Goal: Task Accomplishment & Management: Manage account settings

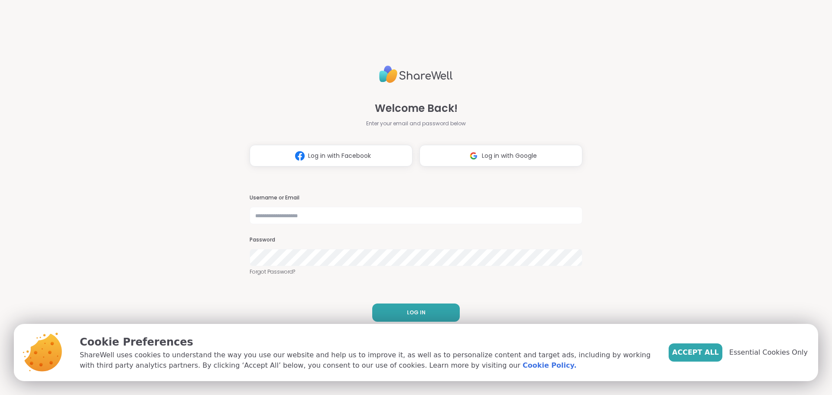
drag, startPoint x: 715, startPoint y: 354, endPoint x: 679, endPoint y: 340, distance: 38.4
click at [715, 354] on span "Accept All" at bounding box center [695, 352] width 47 height 10
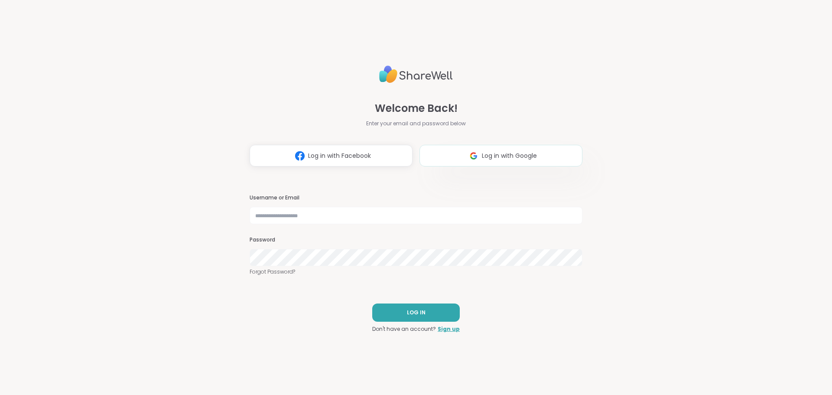
click at [500, 161] on button "Log in with Google" at bounding box center [500, 156] width 163 height 22
click at [307, 212] on input "text" at bounding box center [415, 215] width 333 height 17
type input "**********"
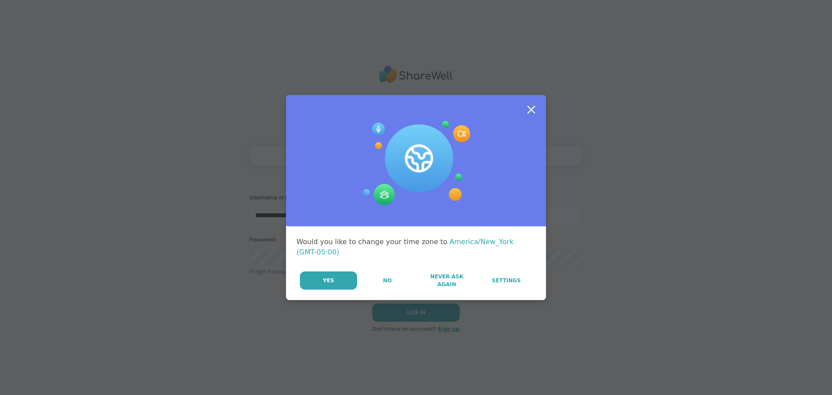
select select "**"
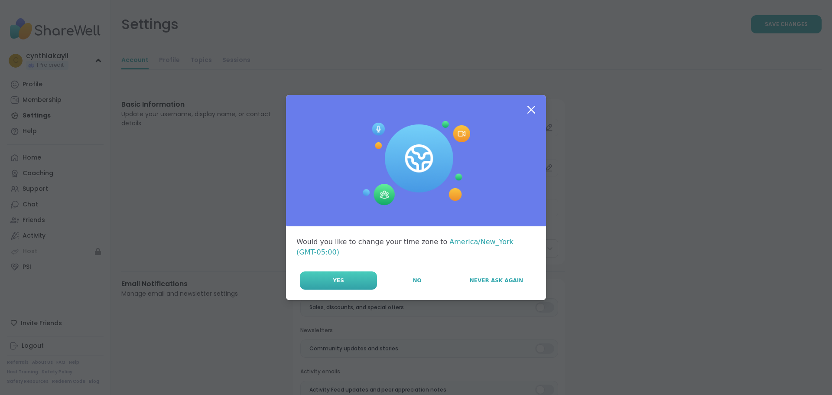
click at [372, 275] on button "Yes" at bounding box center [338, 280] width 77 height 18
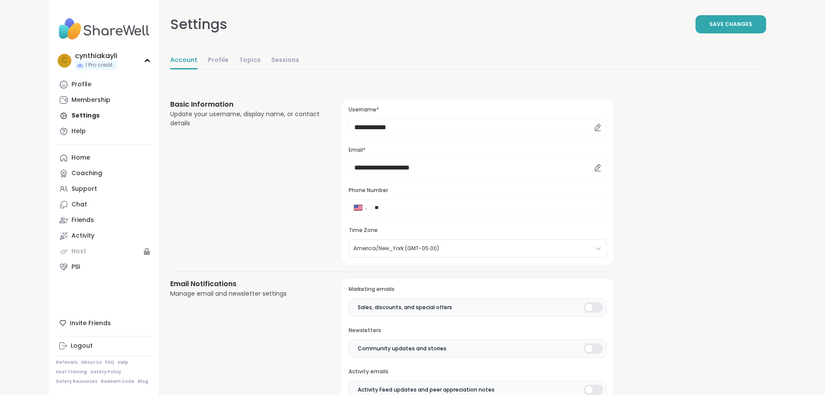
select select "**"
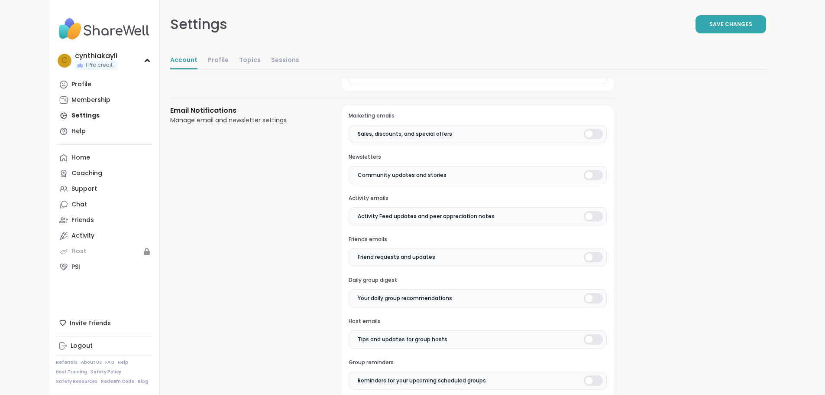
click at [584, 136] on div at bounding box center [593, 134] width 19 height 10
click at [584, 170] on div at bounding box center [593, 175] width 19 height 10
click at [584, 217] on div at bounding box center [593, 216] width 19 height 10
click at [584, 255] on div at bounding box center [593, 257] width 19 height 10
click at [584, 298] on div at bounding box center [593, 298] width 19 height 10
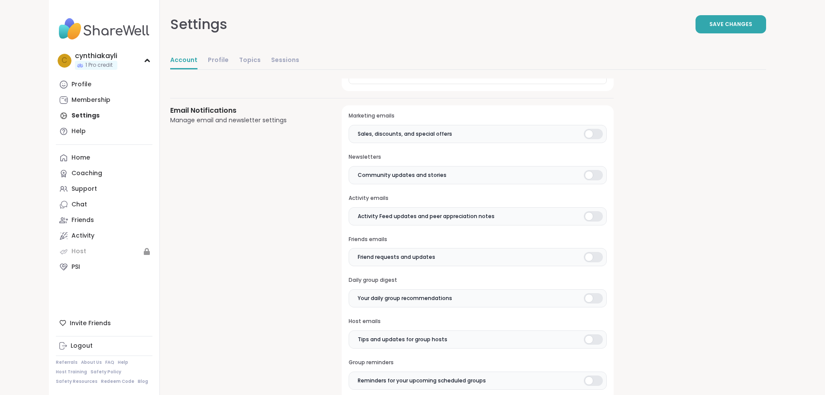
click at [546, 349] on div "Marketing emails Sales, discounts, and special offers Newsletters Community upd…" at bounding box center [478, 291] width 272 height 373
click at [547, 346] on label "Tips and updates for group hosts" at bounding box center [478, 339] width 258 height 18
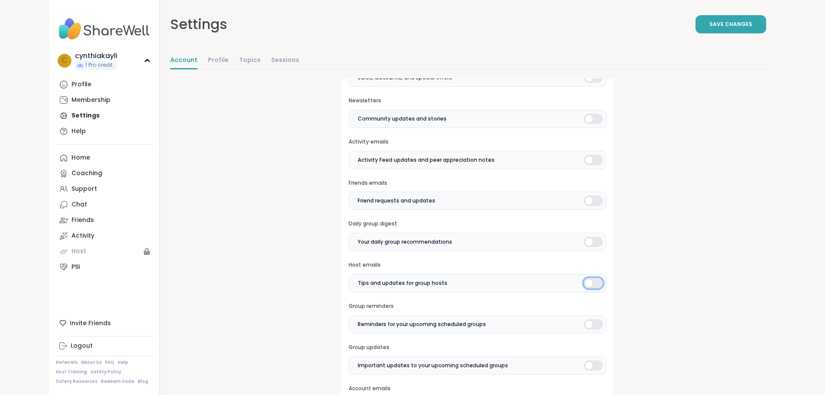
scroll to position [303, 0]
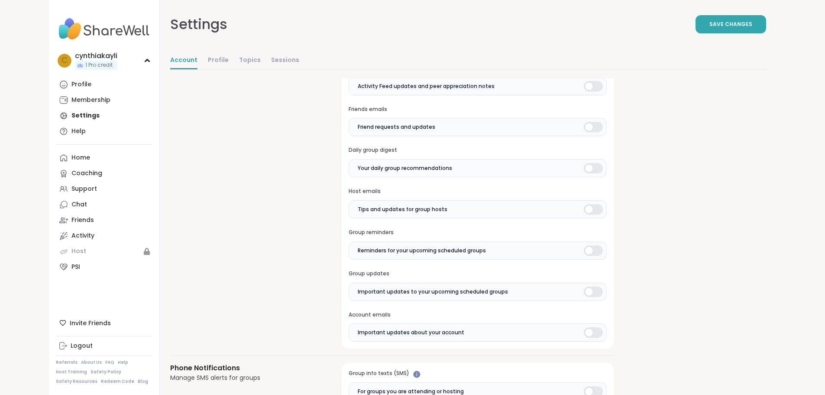
click at [584, 248] on div at bounding box center [593, 250] width 19 height 10
click at [584, 292] on div at bounding box center [593, 291] width 19 height 10
drag, startPoint x: 548, startPoint y: 332, endPoint x: 567, endPoint y: 302, distance: 35.4
click at [584, 332] on div at bounding box center [593, 332] width 19 height 10
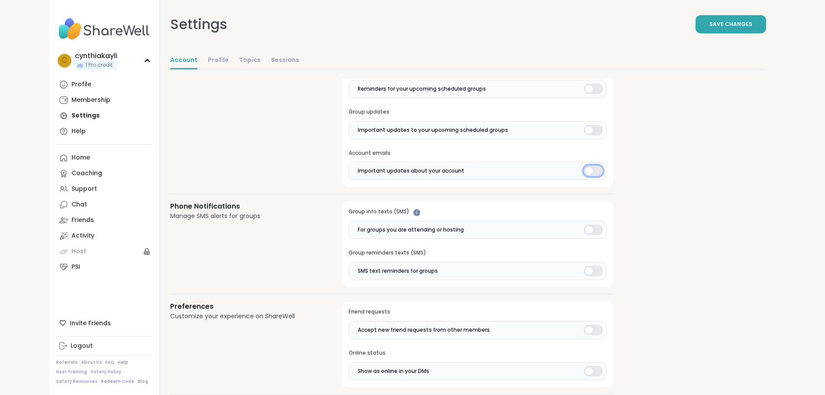
scroll to position [476, 0]
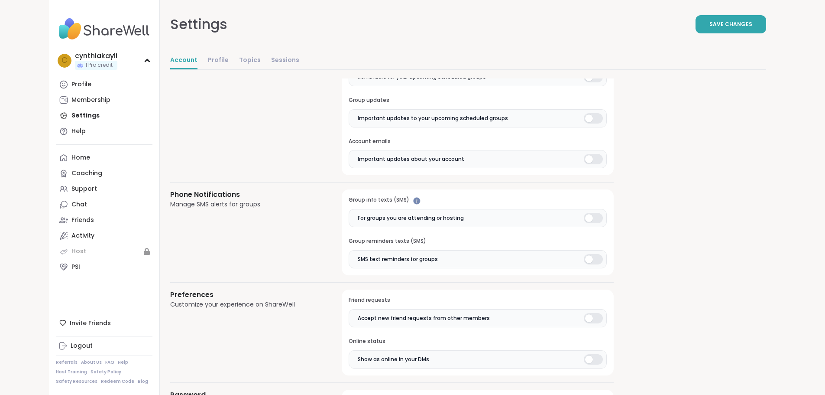
click at [584, 220] on div at bounding box center [593, 218] width 19 height 10
click at [584, 262] on div at bounding box center [593, 259] width 19 height 10
click at [584, 321] on div at bounding box center [593, 318] width 19 height 10
click at [584, 363] on div at bounding box center [593, 359] width 19 height 10
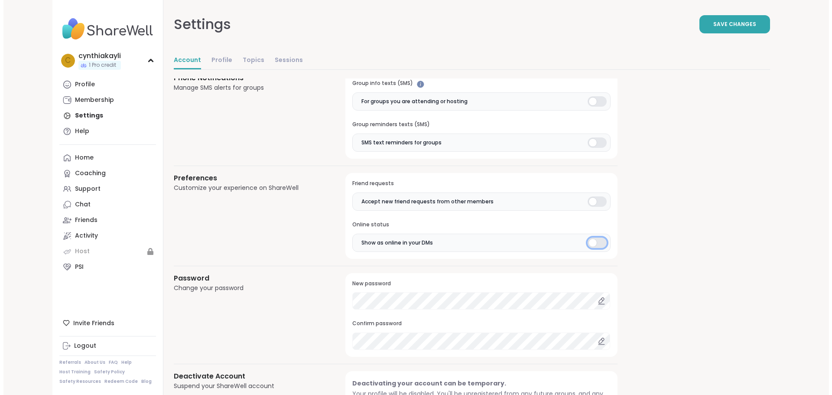
scroll to position [664, 0]
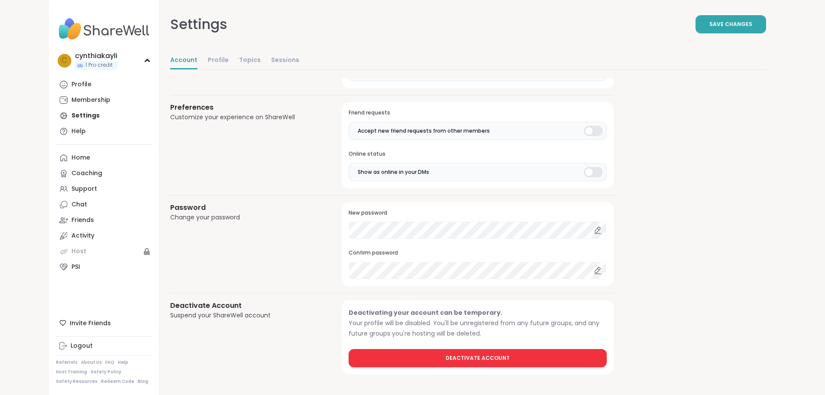
click at [446, 357] on span "Deactivate Account" at bounding box center [478, 358] width 64 height 8
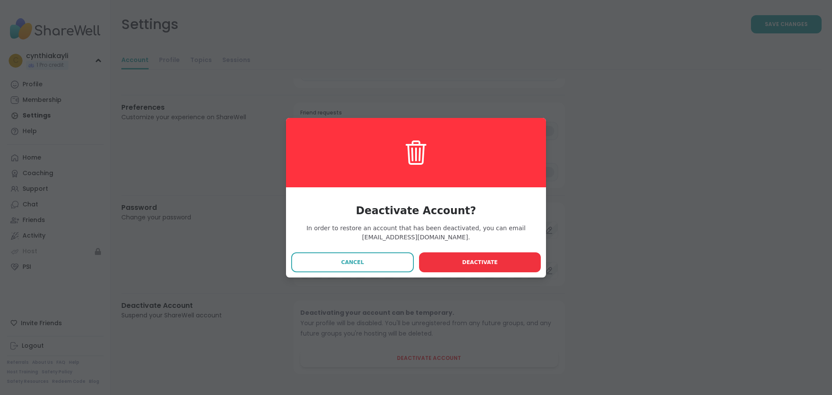
click at [447, 264] on button "Deactivate" at bounding box center [480, 262] width 122 height 20
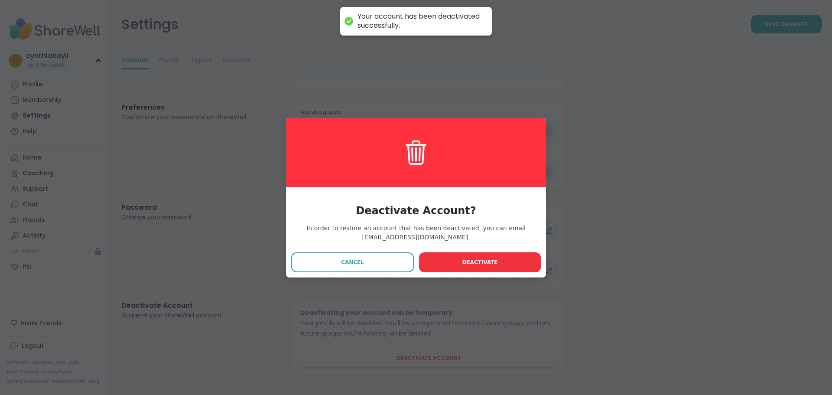
scroll to position [0, 0]
